Goal: Task Accomplishment & Management: Use online tool/utility

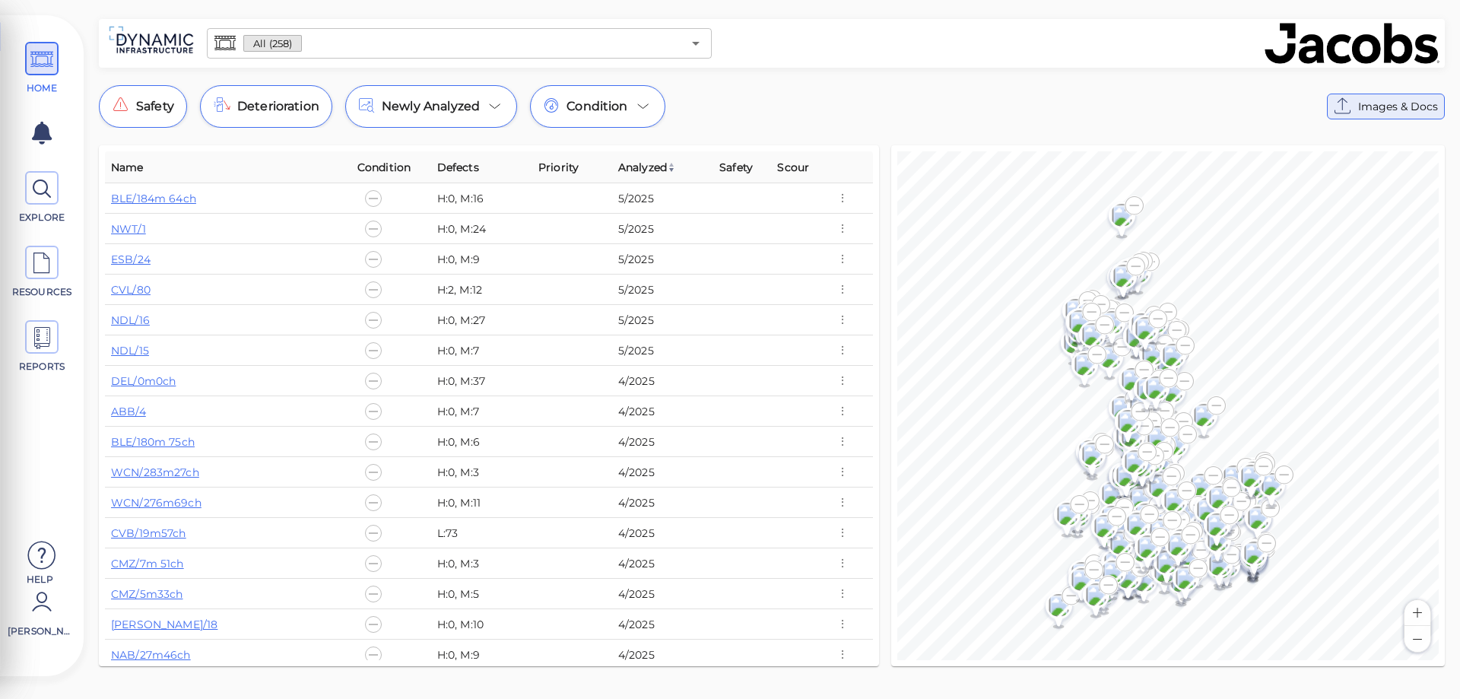
click at [1350, 116] on icon at bounding box center [1343, 106] width 24 height 24
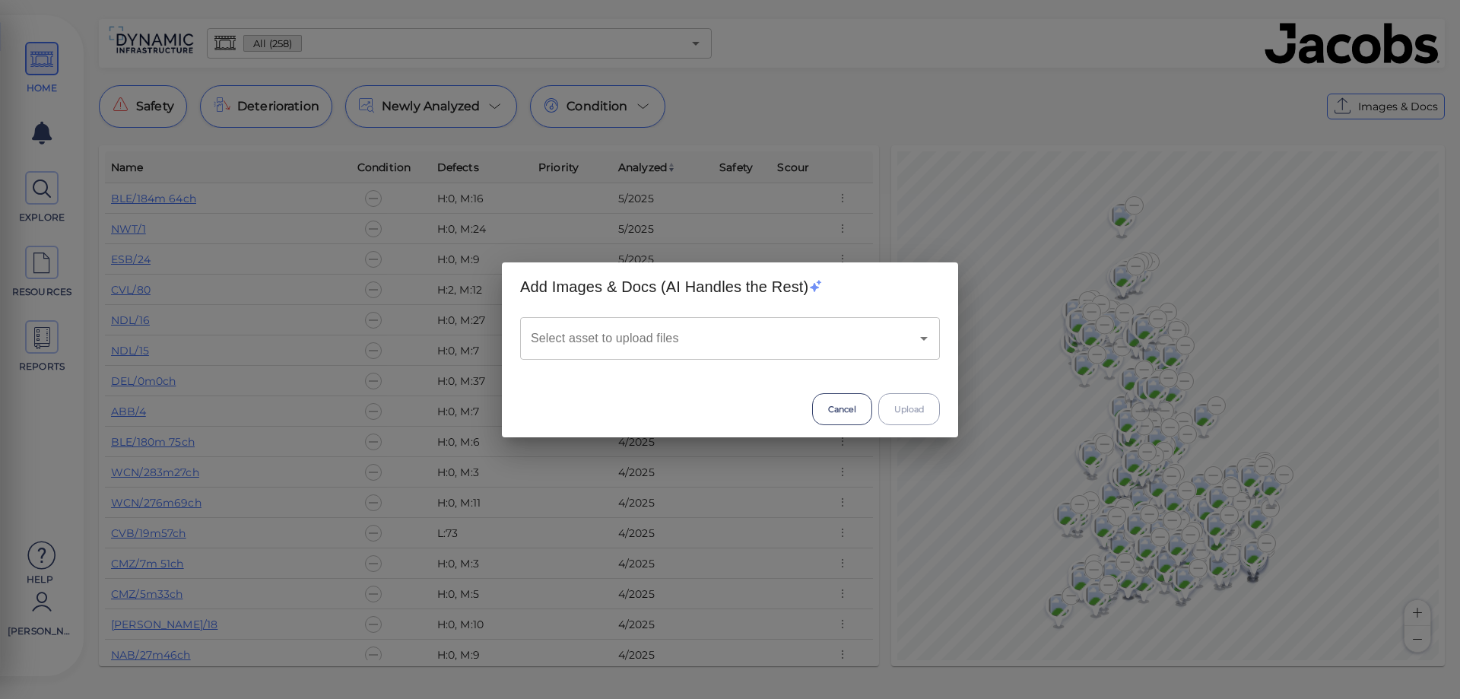
click at [789, 352] on input "Select asset to upload files" at bounding box center [708, 338] width 363 height 29
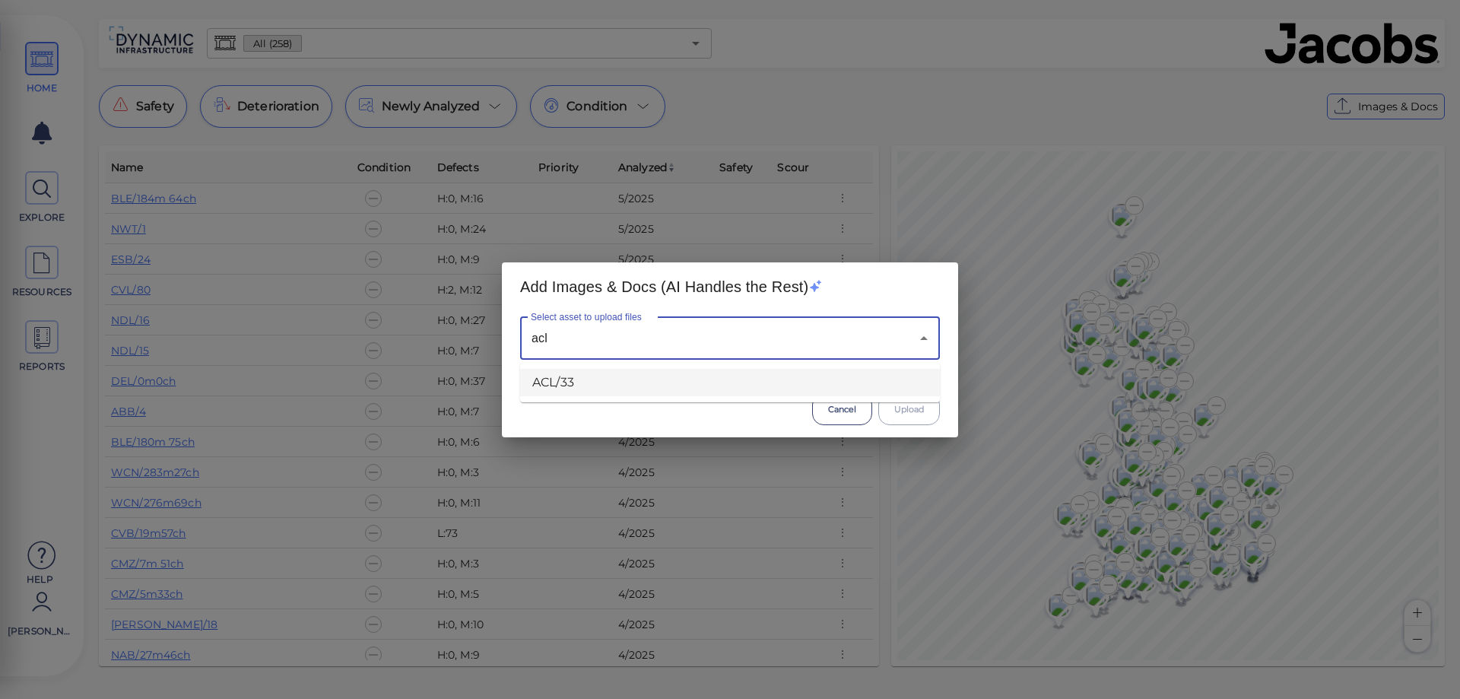
click at [753, 386] on li "ACL/33" at bounding box center [730, 382] width 420 height 27
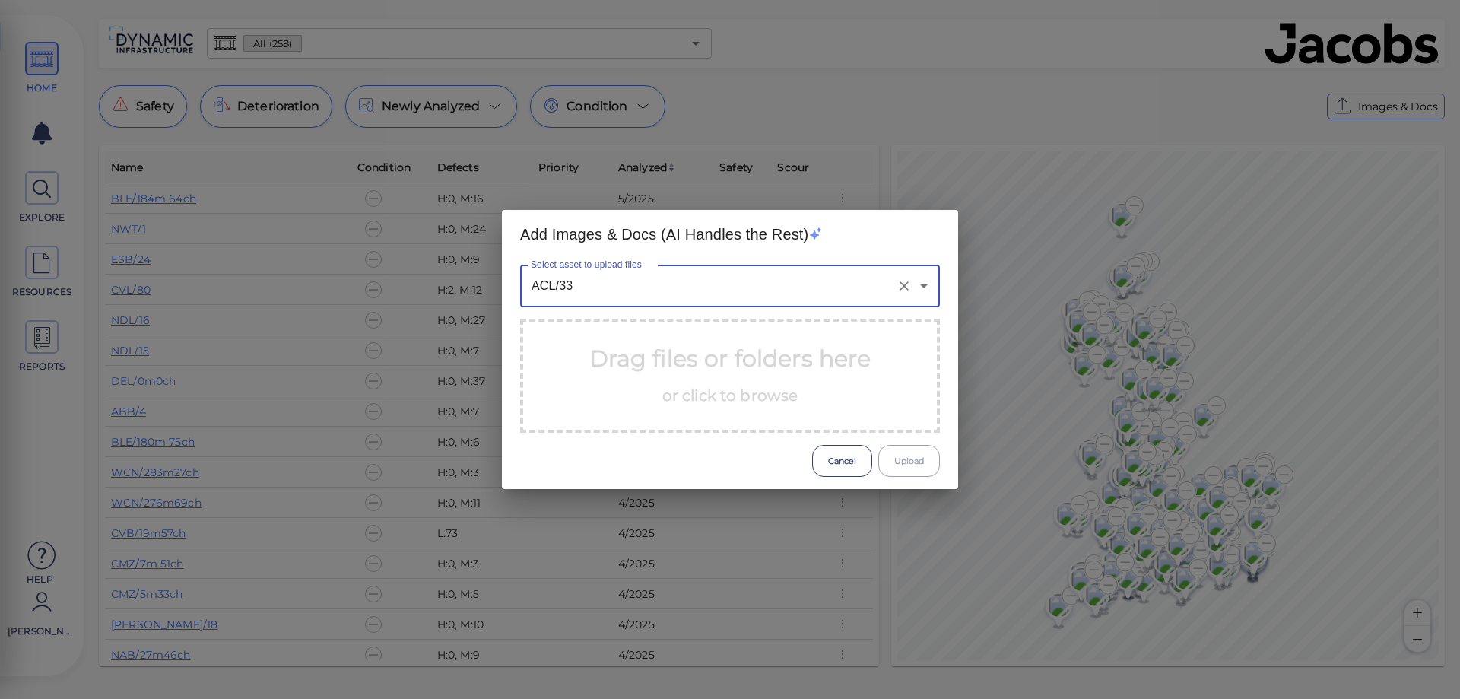
type input "ACL/33"
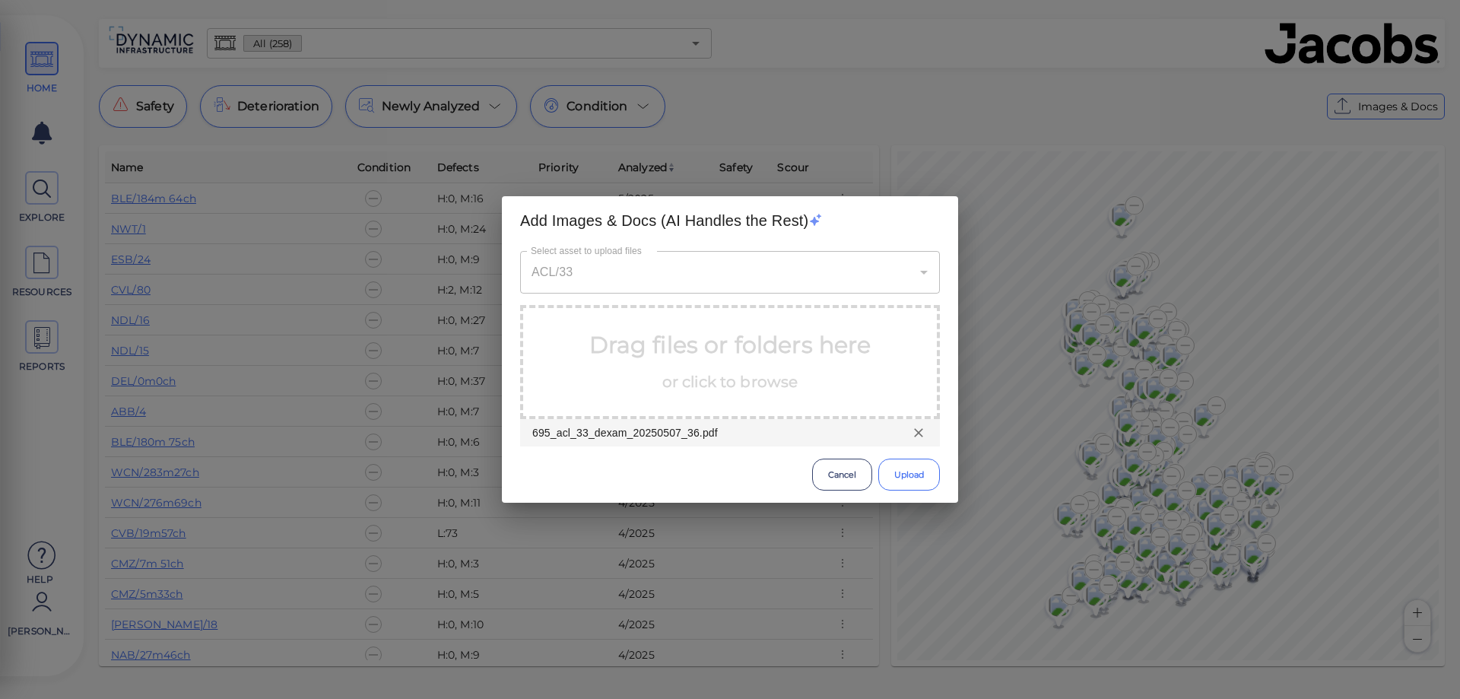
click at [910, 484] on button "Upload" at bounding box center [909, 474] width 62 height 32
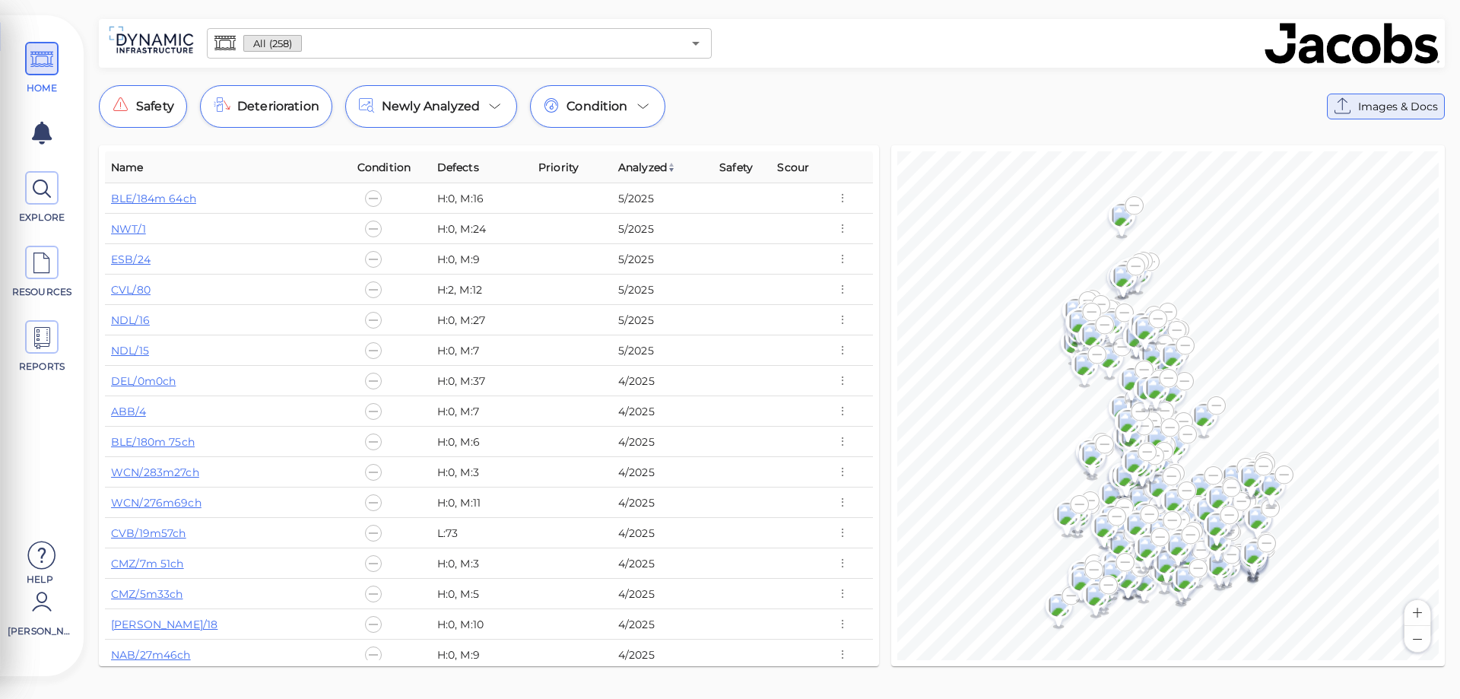
click at [1361, 110] on span "Images & Docs" at bounding box center [1398, 106] width 80 height 18
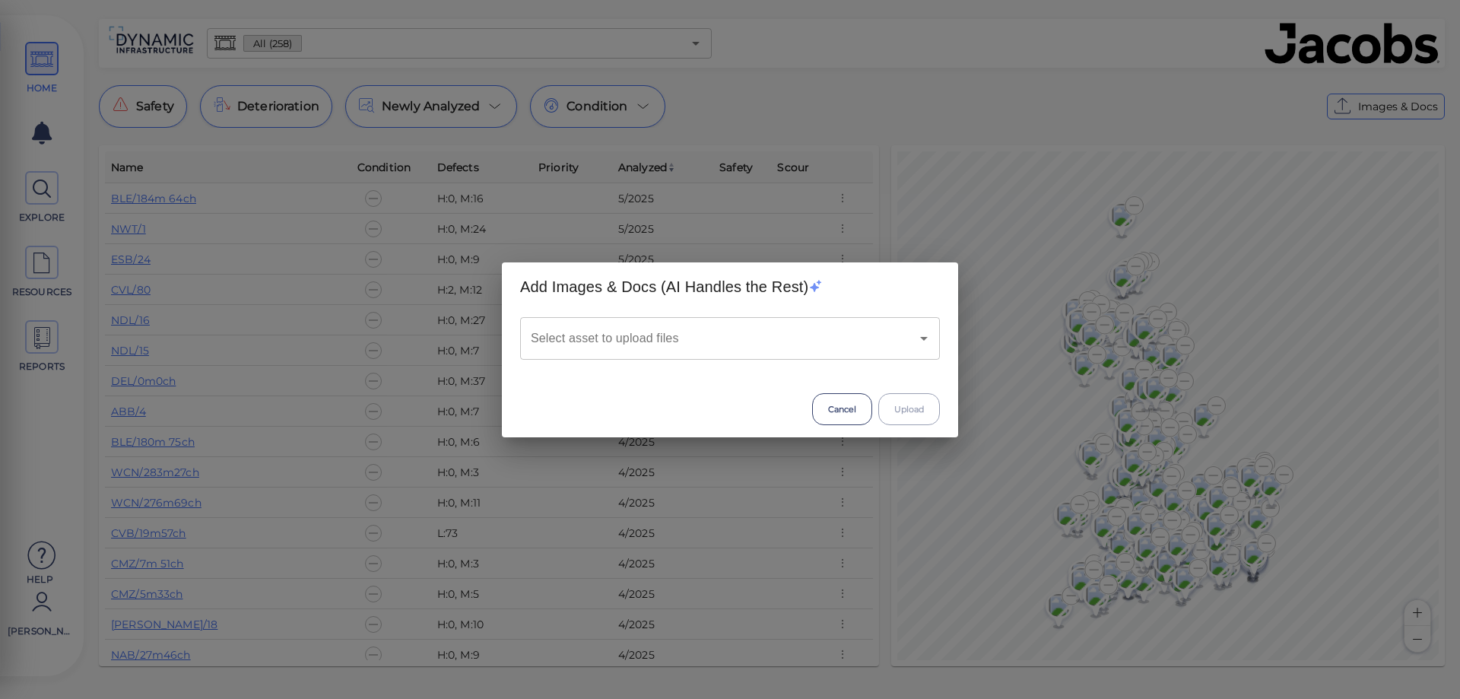
click at [767, 338] on input "Select asset to upload files" at bounding box center [708, 338] width 363 height 29
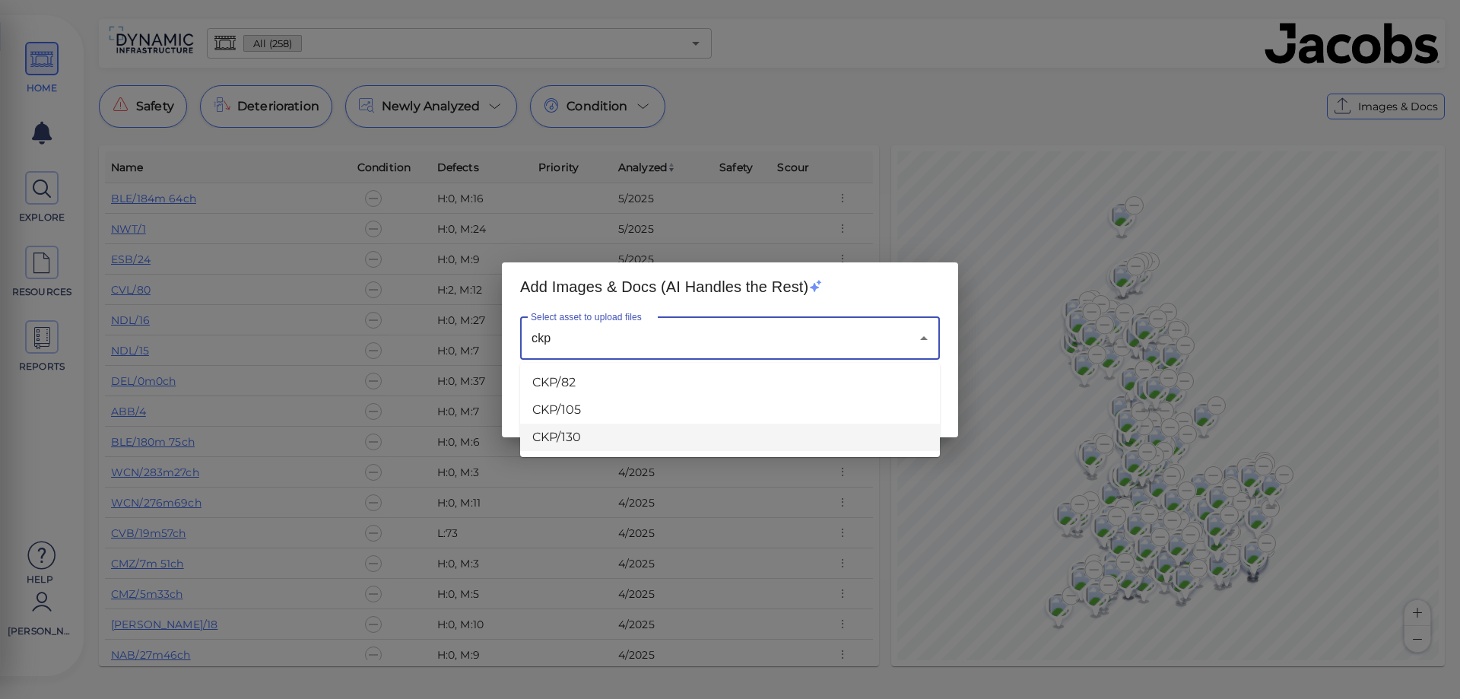
click at [590, 440] on li "CKP/130" at bounding box center [730, 437] width 420 height 27
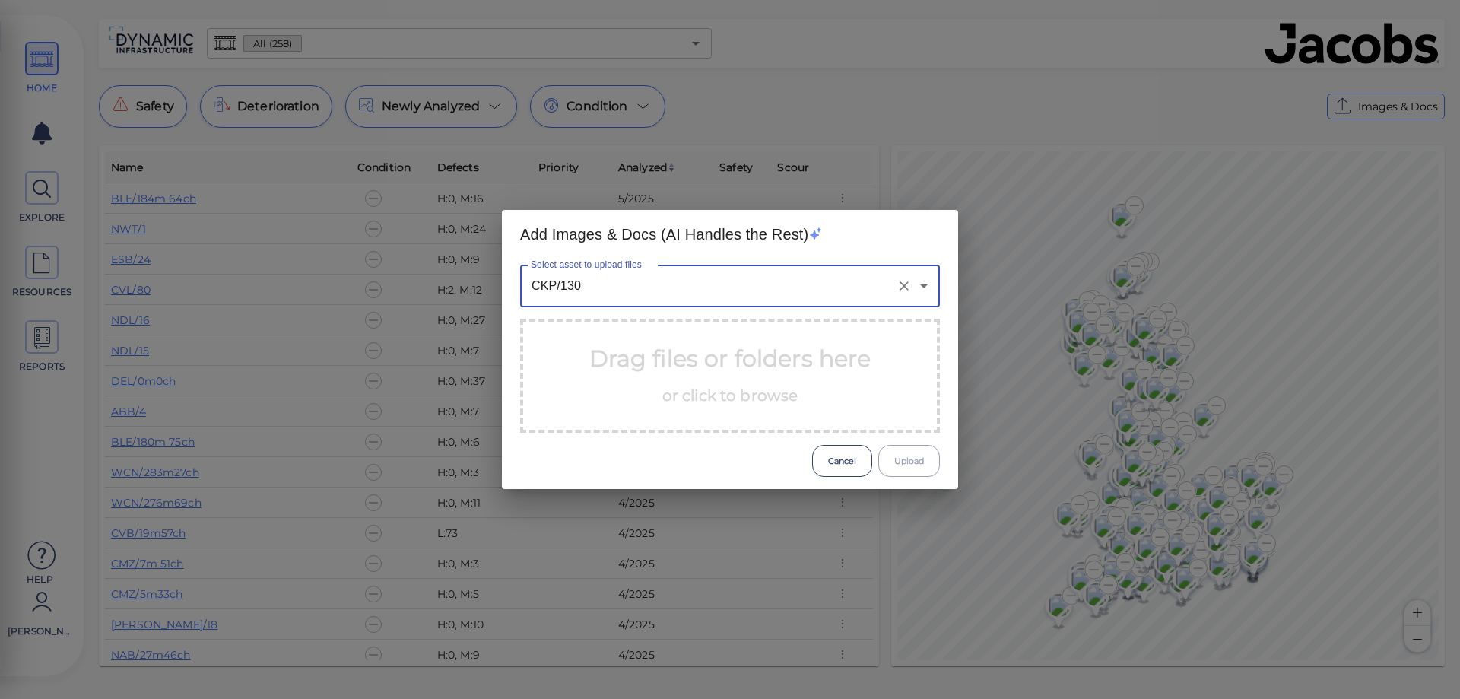
type input "CKP/130"
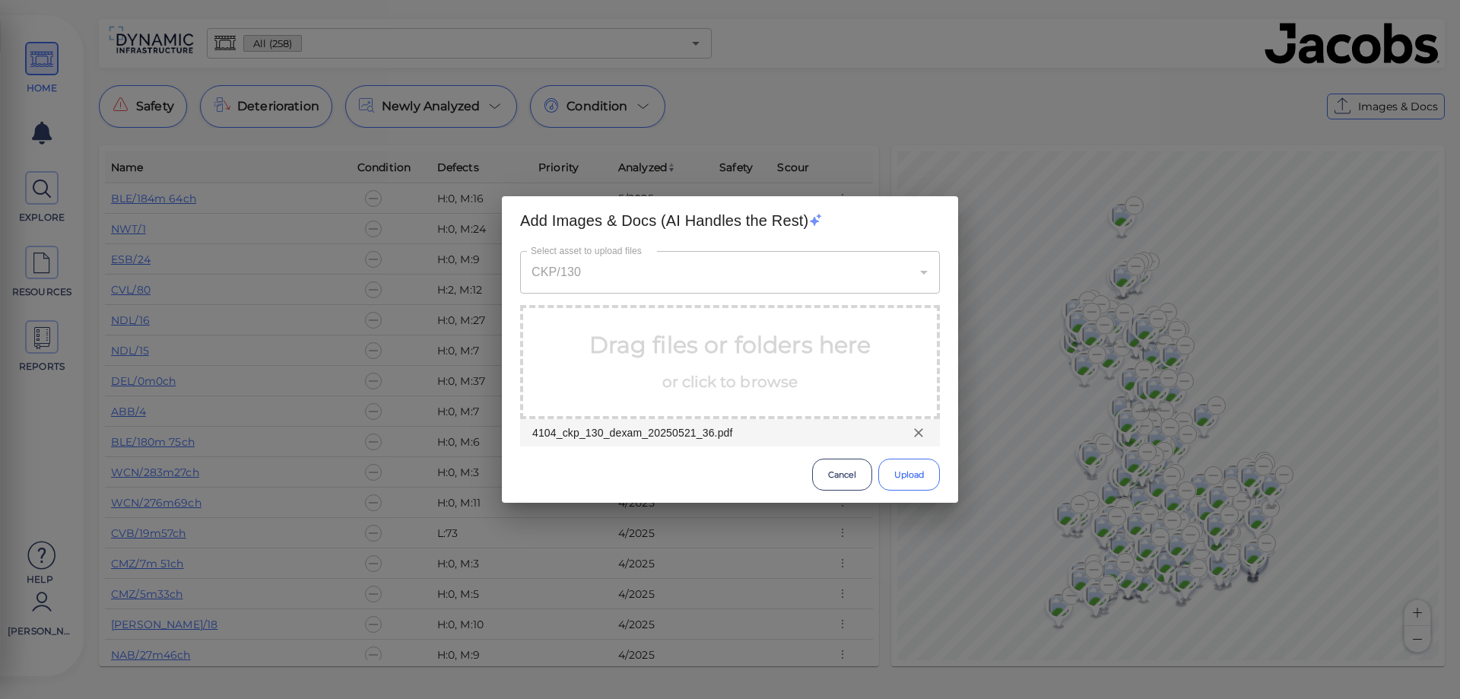
click at [903, 477] on button "Upload" at bounding box center [909, 474] width 62 height 32
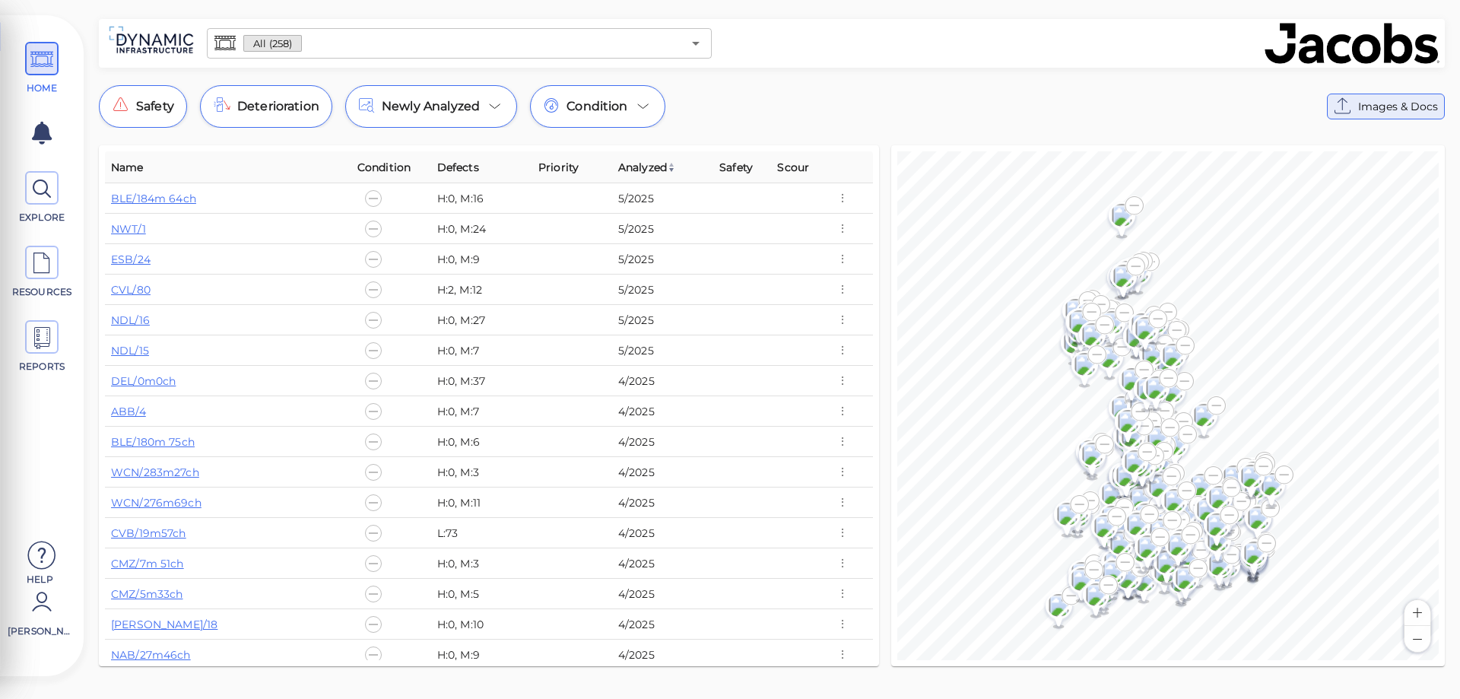
click at [1347, 95] on icon at bounding box center [1343, 106] width 24 height 24
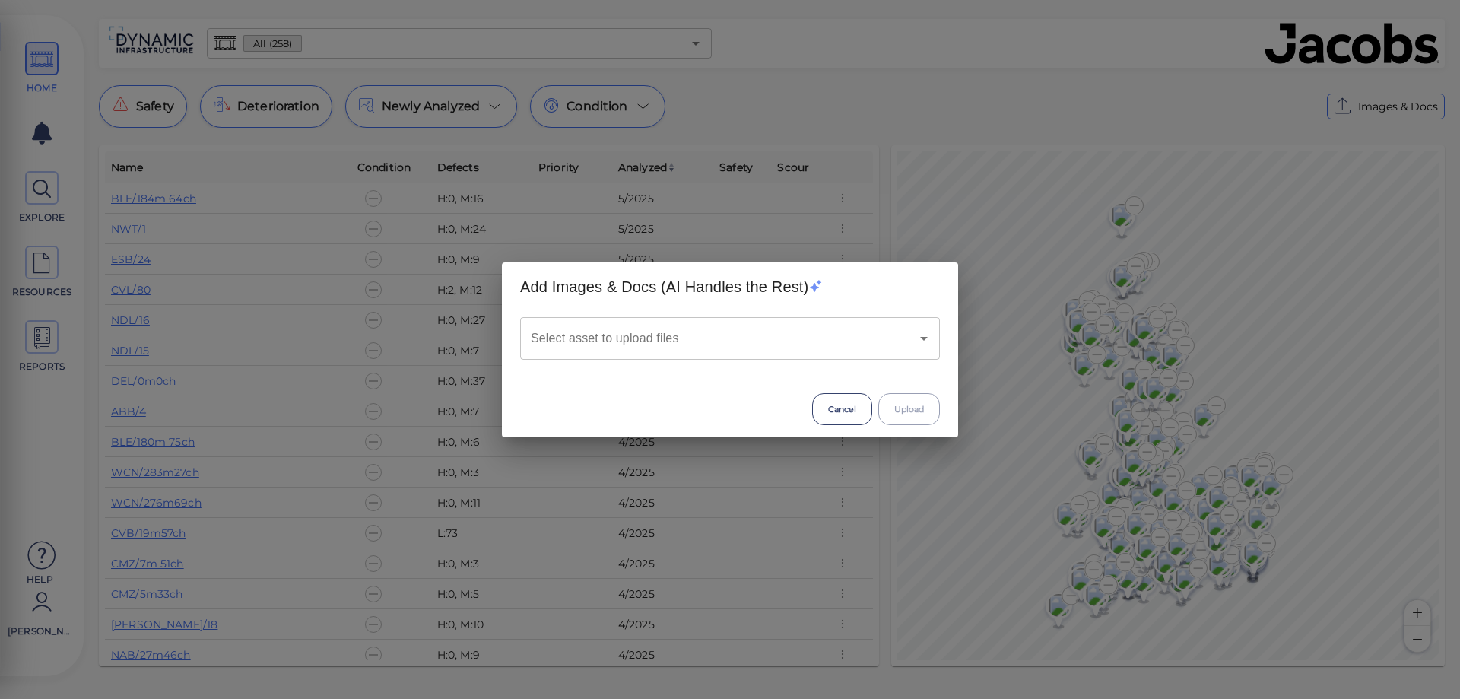
click at [717, 335] on input "Select asset to upload files" at bounding box center [708, 338] width 363 height 29
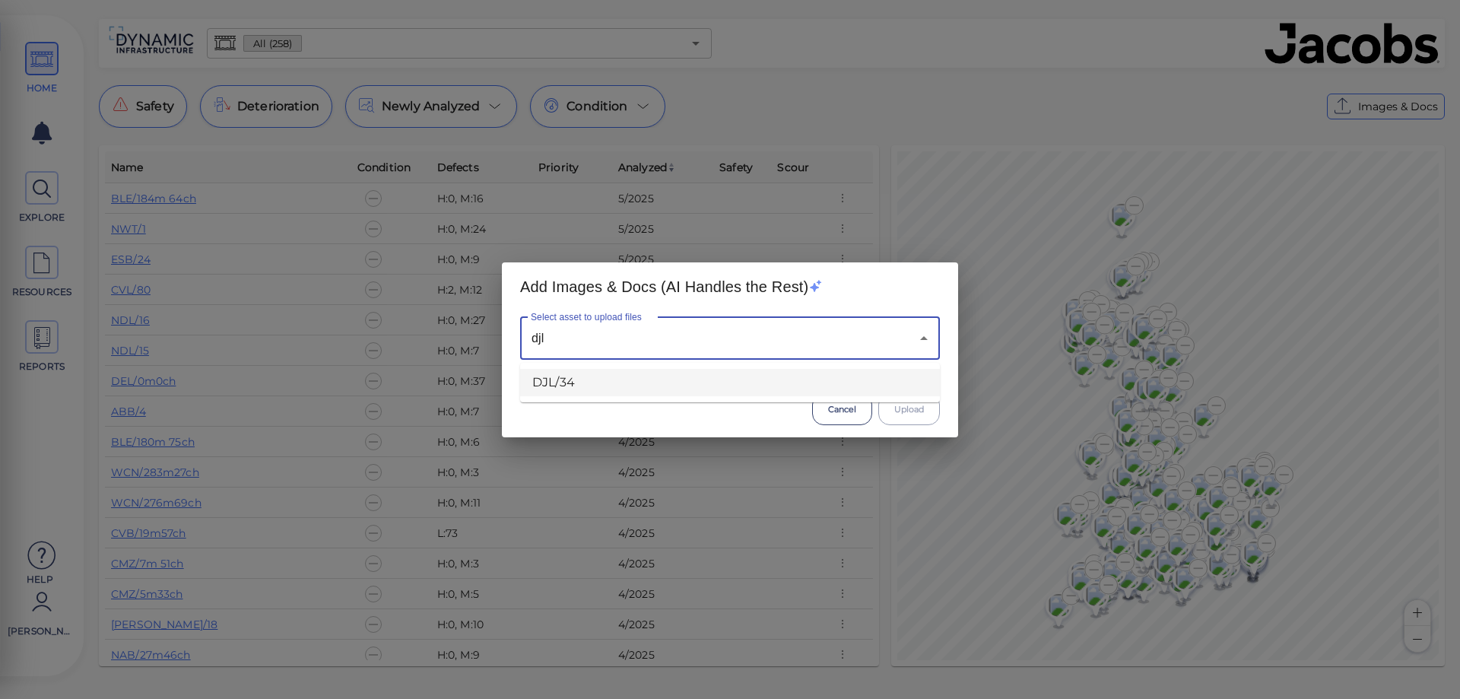
click at [664, 373] on li "DJL/34" at bounding box center [730, 382] width 420 height 27
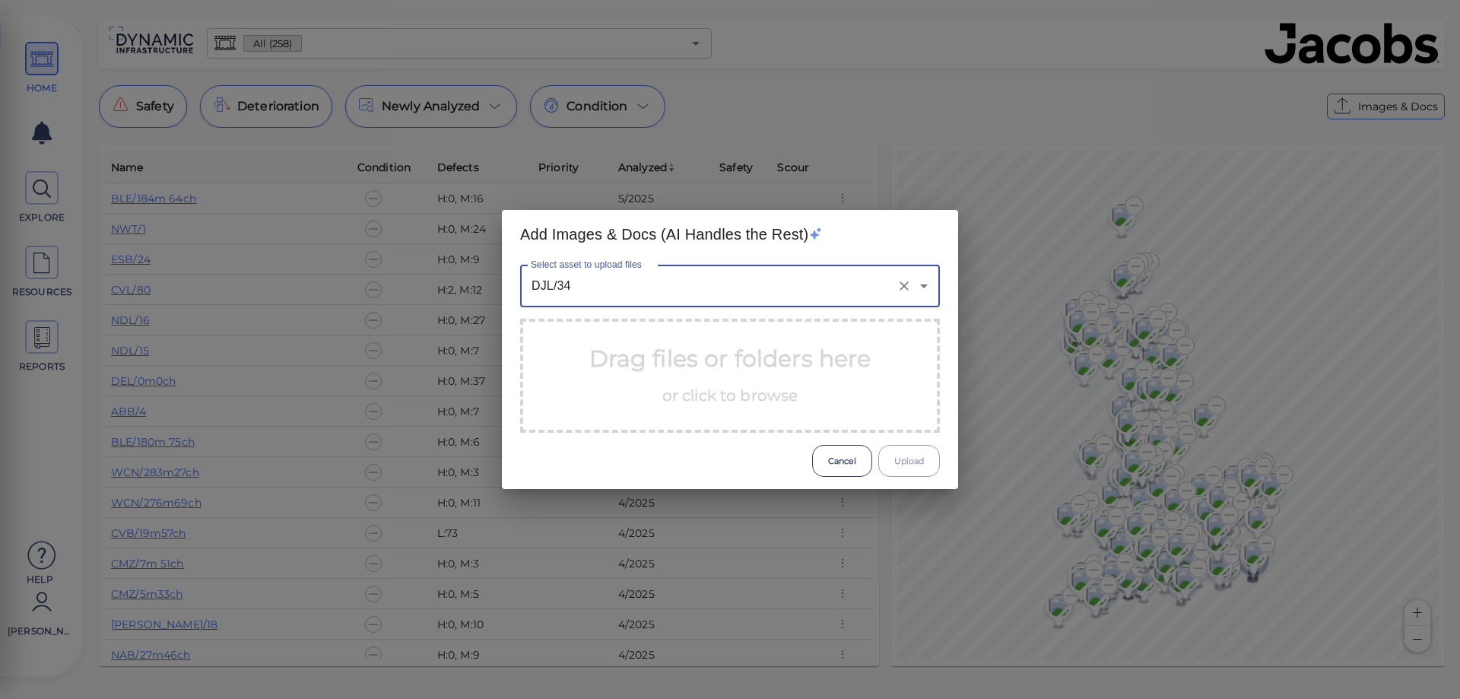
type input "DJL/34"
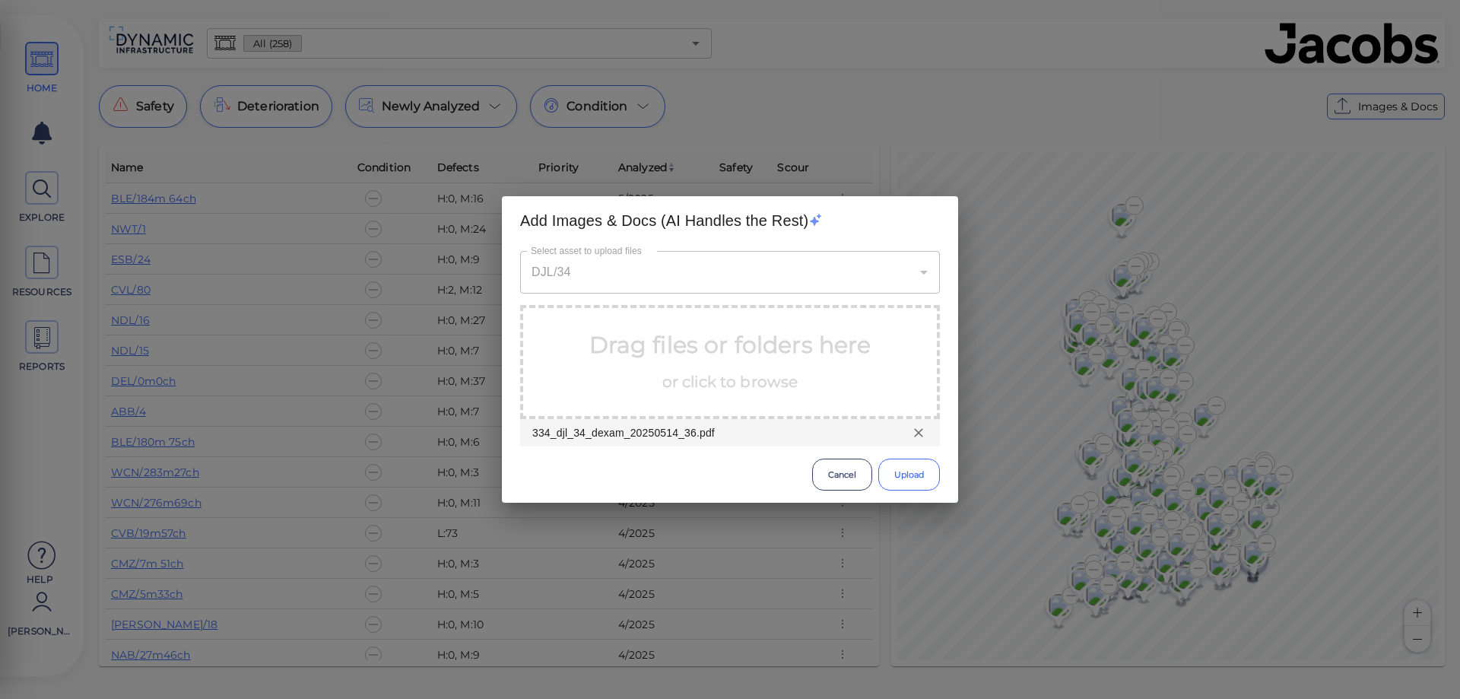
click at [898, 473] on button "Upload" at bounding box center [909, 474] width 62 height 32
